Goal: Task Accomplishment & Management: Manage account settings

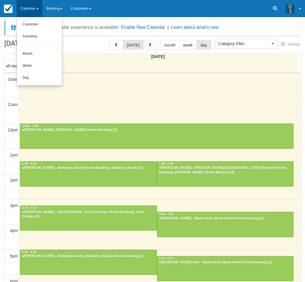
select select
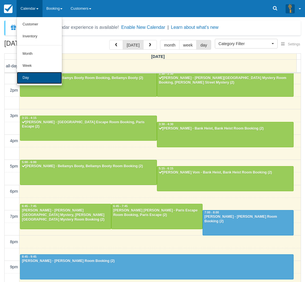
click at [29, 82] on link "Day" at bounding box center [39, 78] width 45 height 12
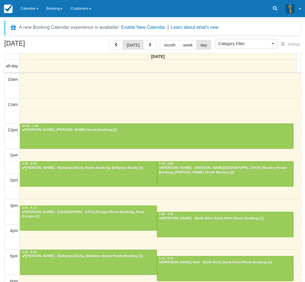
select select
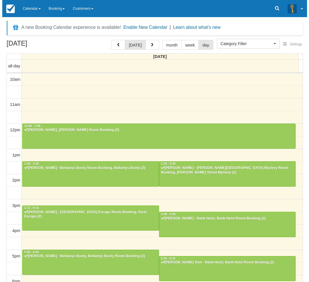
scroll to position [90, 0]
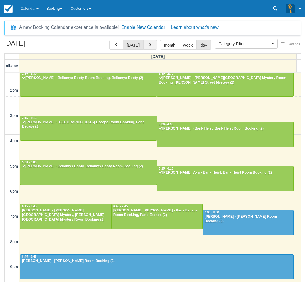
click at [149, 46] on span "button" at bounding box center [150, 45] width 4 height 4
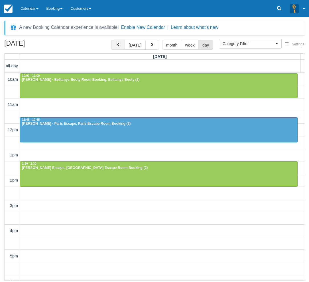
click at [115, 45] on button "button" at bounding box center [118, 45] width 14 height 10
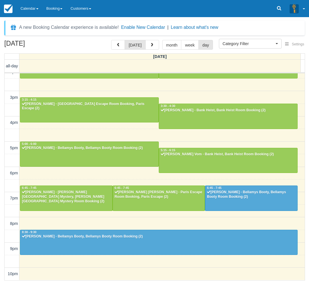
scroll to position [108, 0]
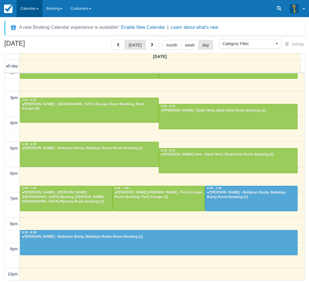
click at [25, 6] on link "Calendar" at bounding box center [30, 8] width 26 height 17
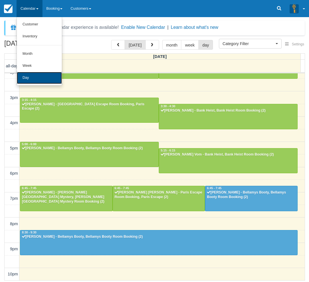
click at [33, 78] on link "Day" at bounding box center [39, 78] width 45 height 12
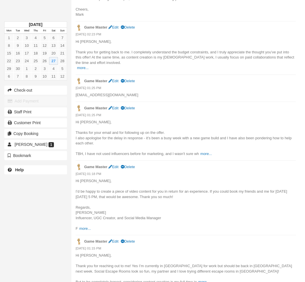
scroll to position [473, 0]
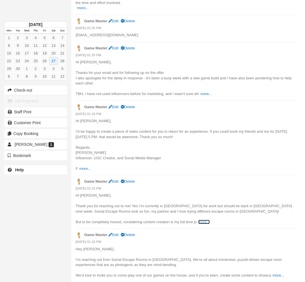
click at [201, 222] on link "more..." at bounding box center [203, 222] width 11 height 4
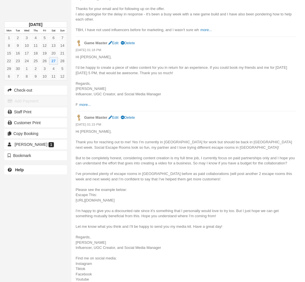
scroll to position [558, 0]
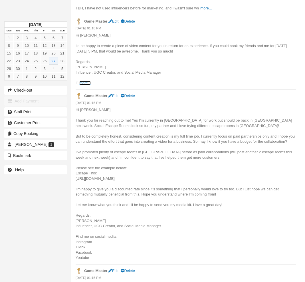
click at [85, 82] on link "more..." at bounding box center [84, 83] width 11 height 4
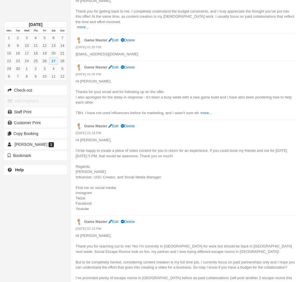
scroll to position [444, 0]
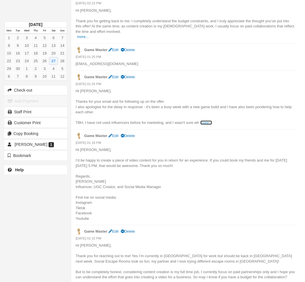
click at [203, 122] on link "more..." at bounding box center [205, 122] width 11 height 4
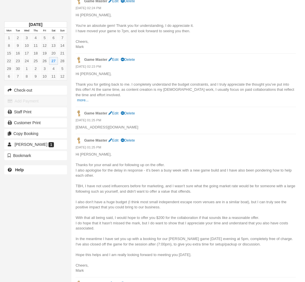
scroll to position [359, 0]
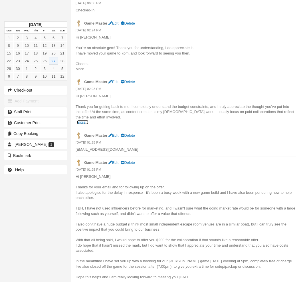
click at [83, 122] on link "more..." at bounding box center [82, 122] width 11 height 4
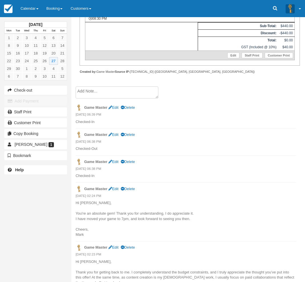
scroll to position [187, 0]
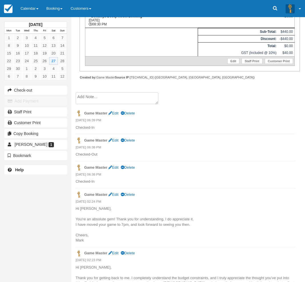
click at [180, 131] on li "Game Master Edit Delete 27/09/2025 06:39 PM Checked-In" at bounding box center [186, 120] width 220 height 27
click at [133, 112] on link "Delete" at bounding box center [128, 113] width 14 height 4
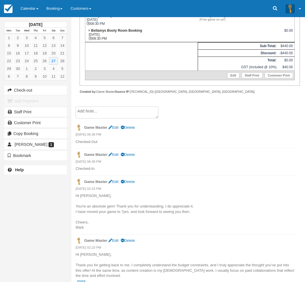
scroll to position [228, 0]
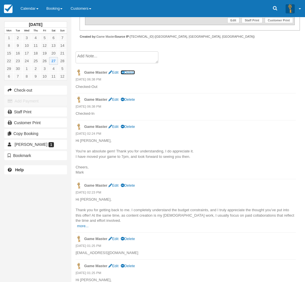
click at [132, 71] on link "Delete" at bounding box center [128, 72] width 14 height 4
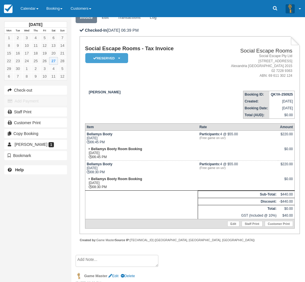
scroll to position [0, 0]
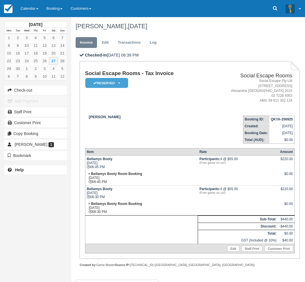
click at [15, 204] on div "September 2025 Mon Tue Wed Thu Fri Sat Sun 1 2 3 4 5 6 7 8 9 10 11 12 13 14 15 …" at bounding box center [35, 141] width 71 height 282
click at [271, 9] on link at bounding box center [274, 8] width 13 height 17
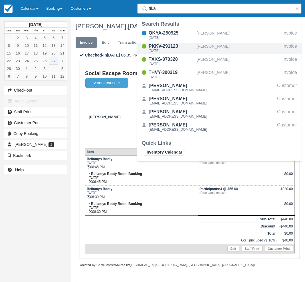
type input "tika"
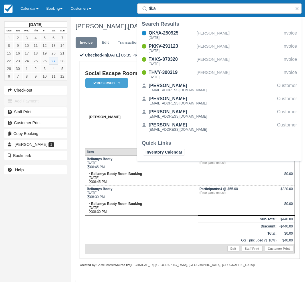
click at [114, 116] on div "Tika Andhini" at bounding box center [145, 117] width 120 height 4
click at [295, 8] on button "button" at bounding box center [297, 8] width 7 height 7
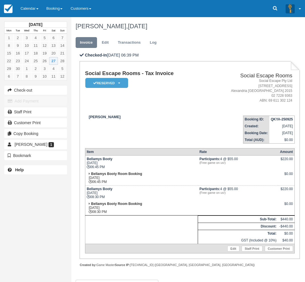
click at [4, 223] on div "September 2025 Mon Tue Wed Thu Fri Sat Sun 1 2 3 4 5 6 7 8 9 10 11 12 13 14 15 …" at bounding box center [35, 141] width 71 height 282
click at [10, 208] on div "September 2025 Mon Tue Wed Thu Fri Sat Sun 1 2 3 4 5 6 7 8 9 10 11 12 13 14 15 …" at bounding box center [35, 141] width 71 height 282
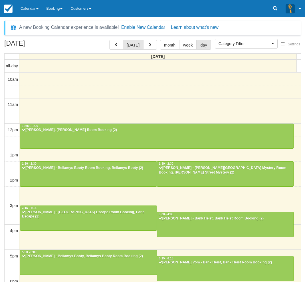
select select
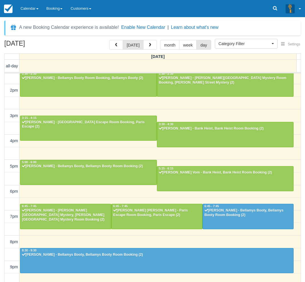
click at [3, 216] on div "[DATE] [DATE] month week day [DATE] all-day 10am 11am 12pm 1pm 2pm 3pm 4pm 5pm …" at bounding box center [152, 169] width 305 height 259
